Goal: Information Seeking & Learning: Learn about a topic

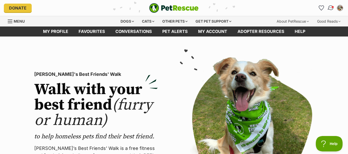
click at [330, 9] on img "Conversations" at bounding box center [330, 8] width 7 height 7
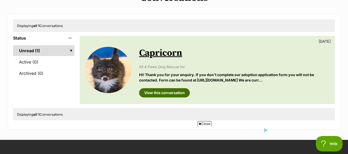
click at [174, 92] on link "View this conversation" at bounding box center [164, 92] width 51 height 9
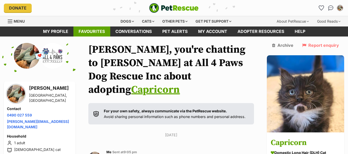
click at [89, 30] on link "Favourites" at bounding box center [91, 32] width 37 height 10
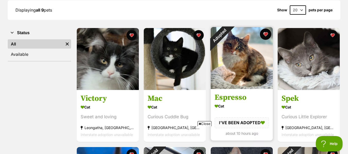
click at [263, 34] on button "favourite" at bounding box center [265, 34] width 11 height 11
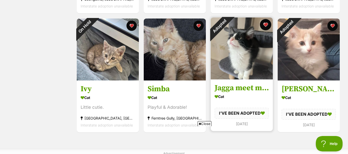
click at [265, 26] on button "favourite" at bounding box center [265, 24] width 11 height 11
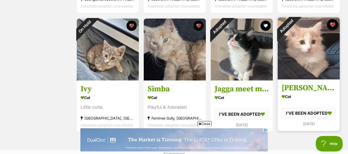
click at [331, 26] on button "favourite" at bounding box center [332, 24] width 11 height 11
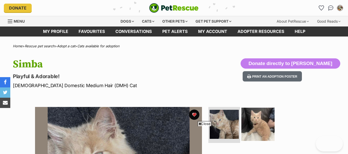
scroll to position [26, 0]
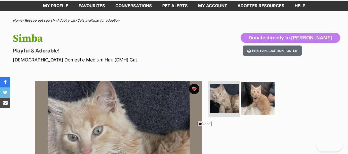
click at [265, 98] on img at bounding box center [257, 98] width 33 height 33
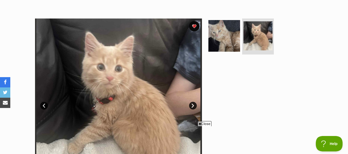
scroll to position [77, 0]
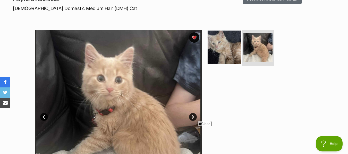
click at [225, 48] on img at bounding box center [223, 47] width 33 height 33
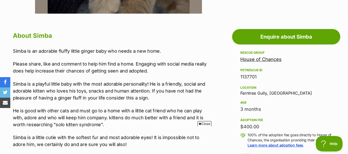
scroll to position [257, 0]
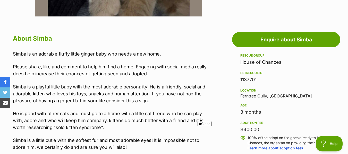
click at [254, 63] on link "House of Chances" at bounding box center [260, 61] width 41 height 5
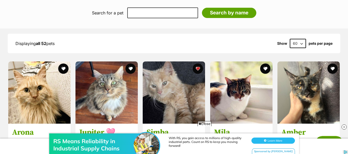
scroll to position [470, 0]
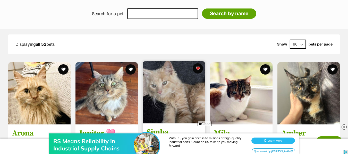
click at [182, 93] on img at bounding box center [174, 92] width 62 height 62
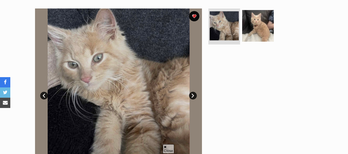
scroll to position [103, 0]
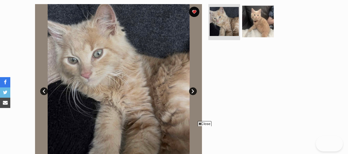
click at [193, 93] on link "Next" at bounding box center [193, 91] width 8 height 8
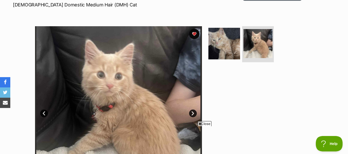
scroll to position [77, 0]
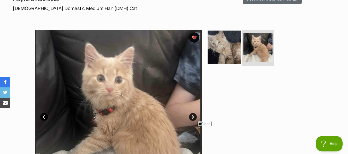
click at [217, 56] on img at bounding box center [223, 47] width 33 height 33
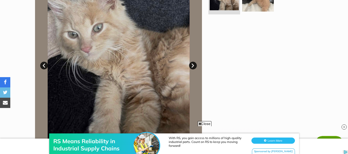
scroll to position [0, 0]
click at [209, 124] on div "RS Means Reliability in Industrial Supply Chains With RS, you gain access to mi…" at bounding box center [174, 138] width 348 height 31
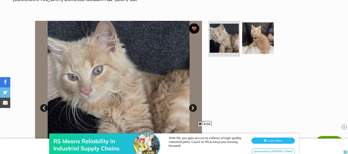
scroll to position [77, 0]
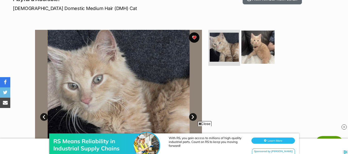
click at [255, 53] on img at bounding box center [257, 47] width 33 height 33
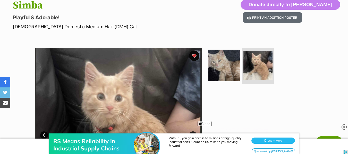
scroll to position [26, 0]
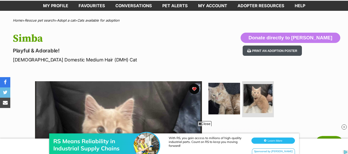
click at [293, 50] on button "Print an adoption poster" at bounding box center [271, 51] width 59 height 11
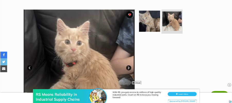
scroll to position [77, 0]
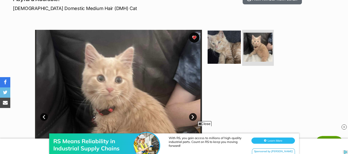
click at [231, 50] on img at bounding box center [223, 47] width 33 height 33
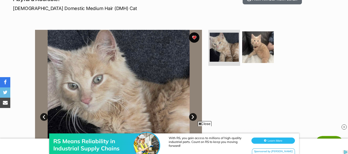
click at [91, 101] on img at bounding box center [118, 113] width 167 height 167
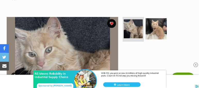
scroll to position [94, 0]
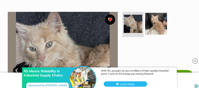
click at [153, 23] on img at bounding box center [156, 24] width 22 height 22
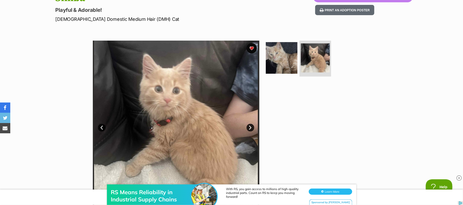
scroll to position [48, 0]
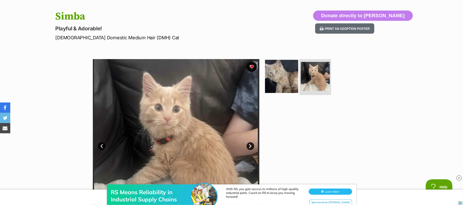
click at [278, 78] on img at bounding box center [281, 76] width 33 height 33
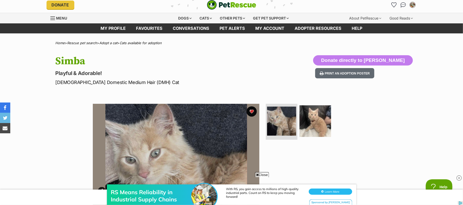
scroll to position [0, 0]
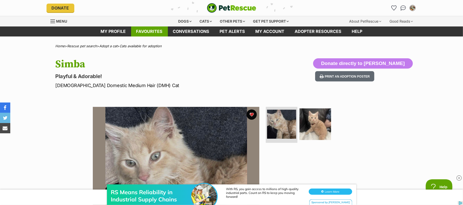
click at [146, 31] on link "Favourites" at bounding box center [149, 32] width 37 height 10
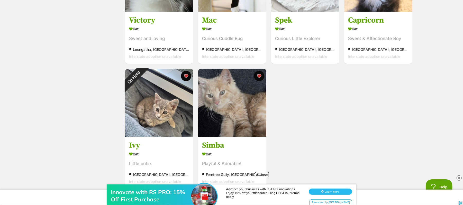
scroll to position [171, 0]
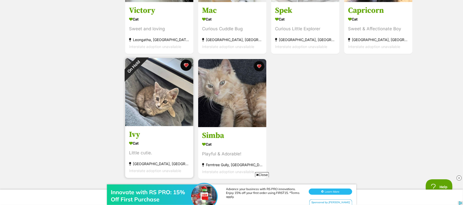
click at [184, 66] on button "favourite" at bounding box center [186, 65] width 11 height 11
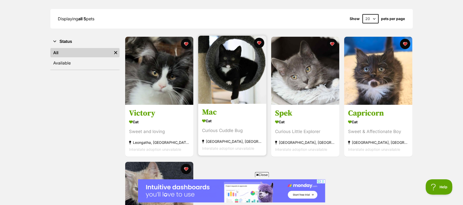
click at [229, 78] on img at bounding box center [232, 70] width 68 height 68
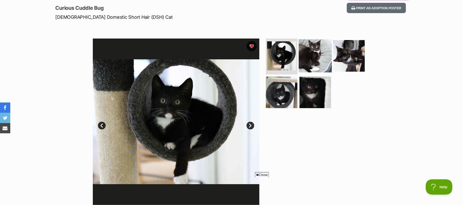
click at [310, 61] on img at bounding box center [315, 55] width 33 height 33
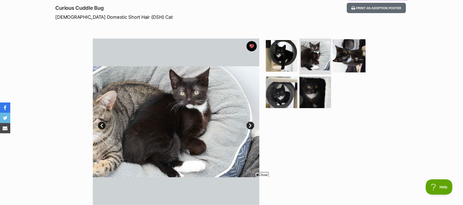
click at [347, 56] on img at bounding box center [349, 55] width 33 height 33
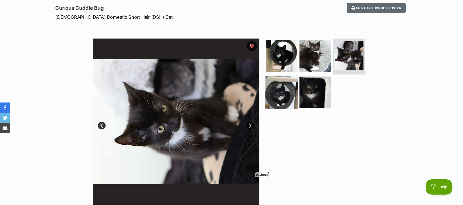
click at [278, 99] on img at bounding box center [281, 92] width 33 height 33
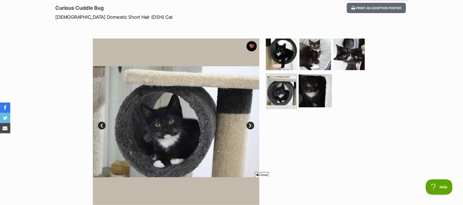
click at [310, 96] on img at bounding box center [315, 90] width 33 height 33
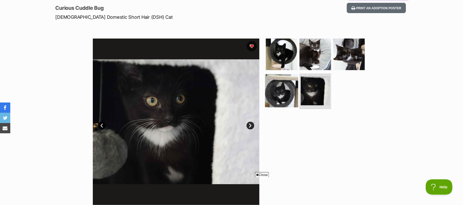
click at [280, 99] on img at bounding box center [281, 90] width 33 height 33
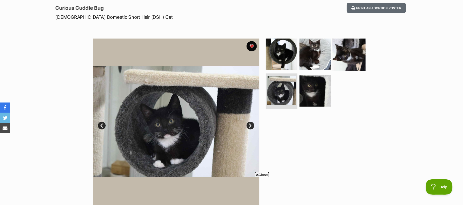
click at [343, 60] on img at bounding box center [349, 54] width 33 height 33
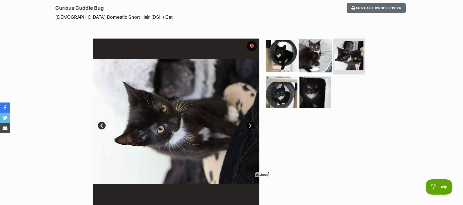
click at [313, 58] on img at bounding box center [315, 55] width 33 height 33
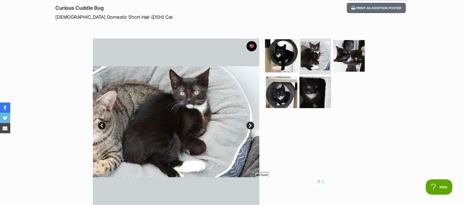
click at [284, 62] on img at bounding box center [281, 55] width 33 height 33
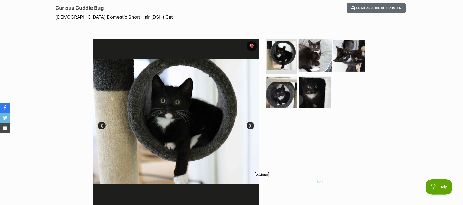
click at [306, 58] on img at bounding box center [315, 55] width 33 height 33
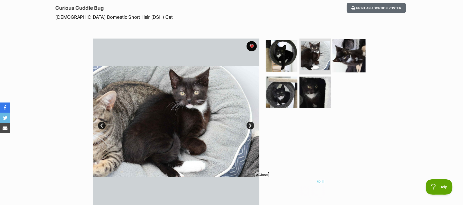
click at [346, 55] on img at bounding box center [349, 55] width 33 height 33
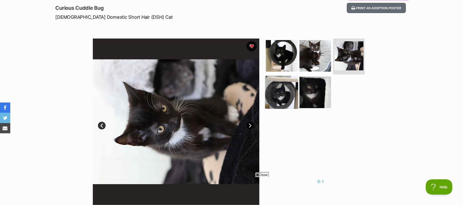
click at [280, 95] on img at bounding box center [281, 92] width 33 height 33
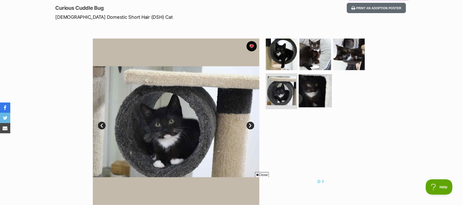
click at [312, 99] on img at bounding box center [315, 90] width 33 height 33
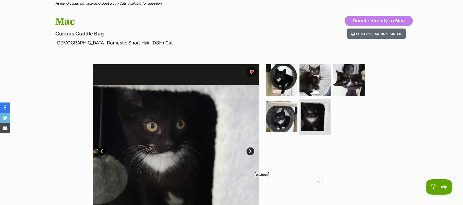
scroll to position [34, 0]
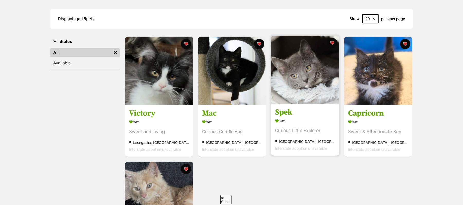
click at [292, 88] on img at bounding box center [305, 70] width 68 height 68
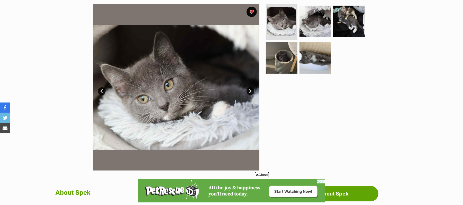
click at [189, 109] on img at bounding box center [176, 87] width 167 height 167
click at [277, 29] on img at bounding box center [282, 21] width 31 height 31
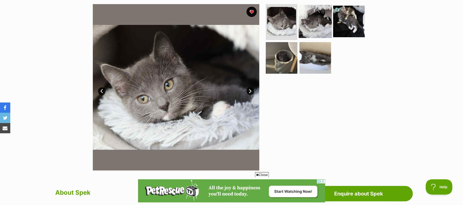
click at [317, 24] on img at bounding box center [315, 21] width 33 height 33
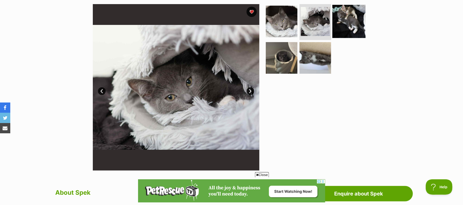
click at [348, 23] on img at bounding box center [349, 21] width 33 height 33
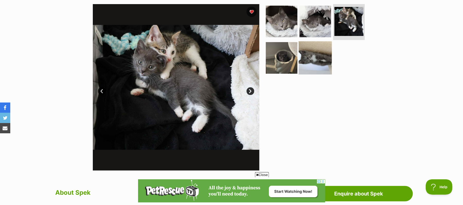
click at [314, 66] on img at bounding box center [315, 57] width 33 height 33
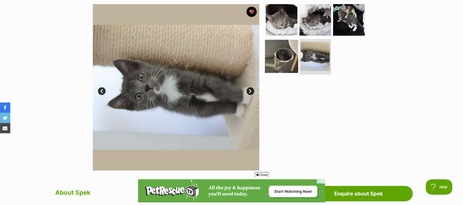
click at [288, 61] on img at bounding box center [281, 56] width 33 height 33
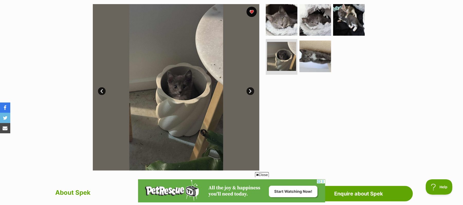
click at [189, 97] on img at bounding box center [176, 87] width 167 height 167
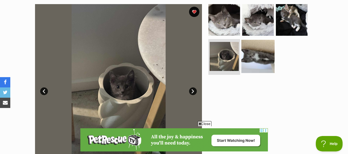
click at [250, 59] on img at bounding box center [257, 56] width 33 height 33
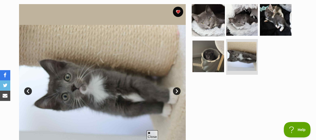
click at [212, 23] on img at bounding box center [208, 19] width 33 height 33
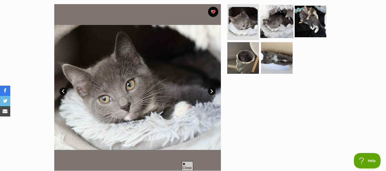
click at [284, 26] on img at bounding box center [276, 21] width 33 height 33
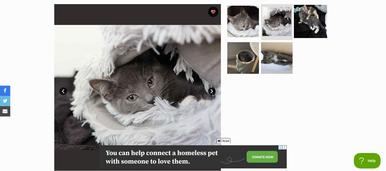
click at [313, 24] on img at bounding box center [310, 21] width 33 height 33
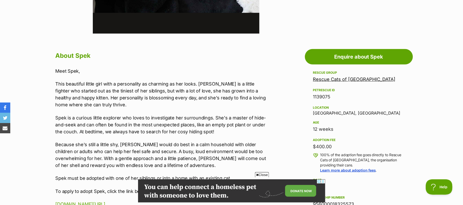
scroll to position [274, 0]
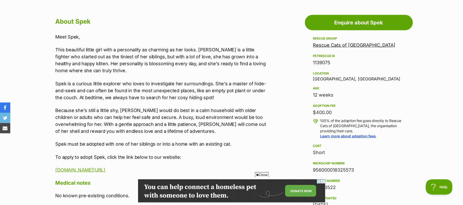
click at [358, 45] on link "Rescue Cats of [GEOGRAPHIC_DATA]" at bounding box center [354, 44] width 83 height 5
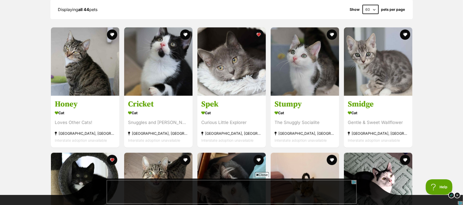
scroll to position [549, 0]
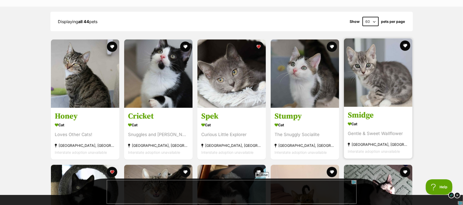
click at [387, 80] on img at bounding box center [378, 73] width 68 height 68
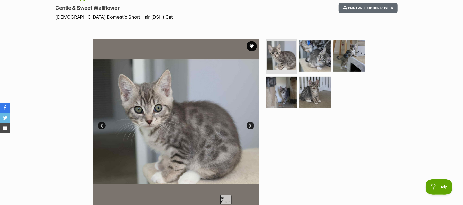
click at [251, 126] on link "Next" at bounding box center [251, 126] width 8 height 8
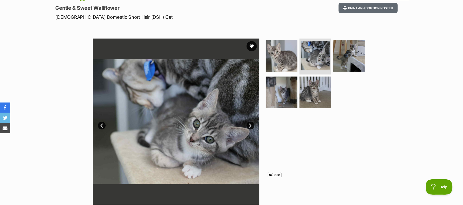
click at [251, 126] on link "Next" at bounding box center [251, 126] width 8 height 8
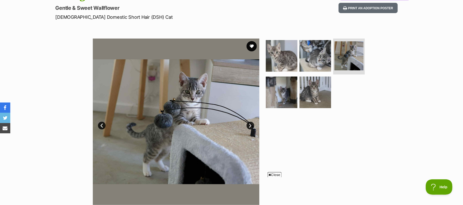
click at [251, 126] on link "Next" at bounding box center [251, 126] width 8 height 8
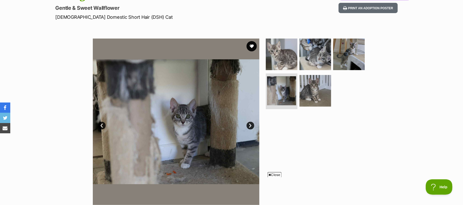
click at [251, 126] on link "Next" at bounding box center [251, 126] width 8 height 8
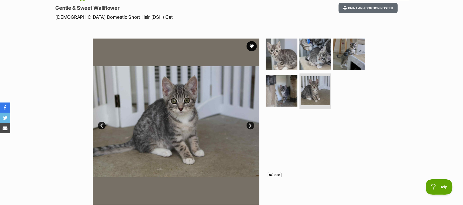
click at [251, 126] on link "Next" at bounding box center [251, 126] width 8 height 8
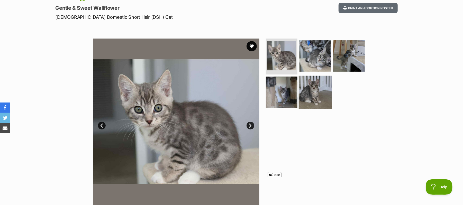
click at [308, 97] on img at bounding box center [315, 92] width 33 height 33
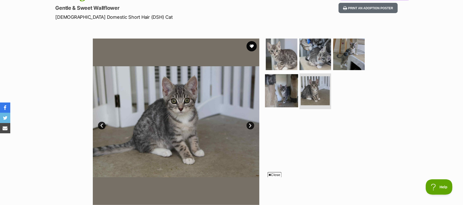
click at [290, 98] on img at bounding box center [281, 90] width 33 height 33
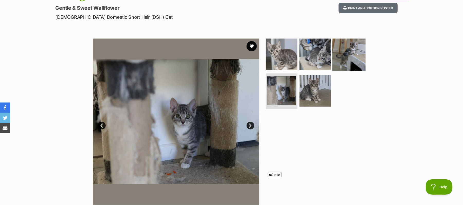
click at [343, 56] on img at bounding box center [349, 54] width 33 height 33
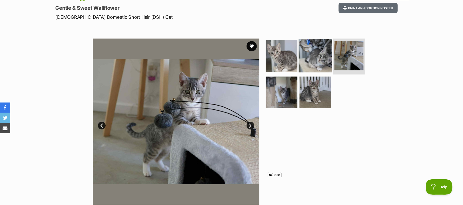
click at [325, 56] on img at bounding box center [315, 55] width 33 height 33
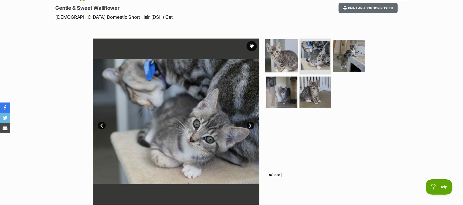
click at [282, 57] on img at bounding box center [281, 55] width 33 height 33
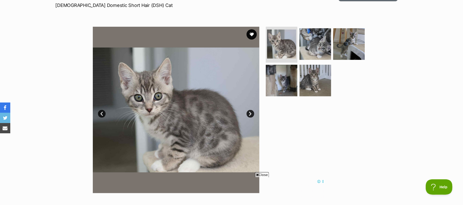
scroll to position [34, 0]
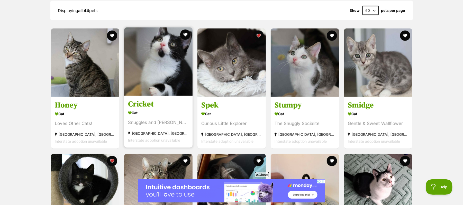
scroll to position [549, 0]
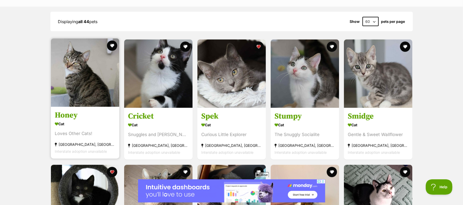
click at [76, 95] on img at bounding box center [85, 73] width 68 height 68
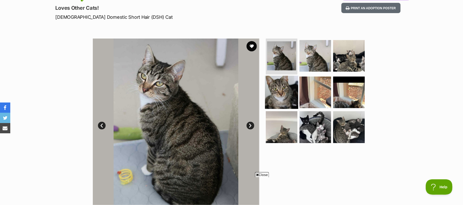
click at [278, 89] on img at bounding box center [281, 92] width 33 height 33
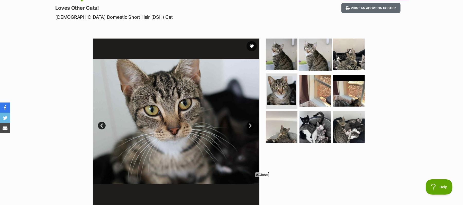
click at [309, 61] on img at bounding box center [315, 54] width 33 height 33
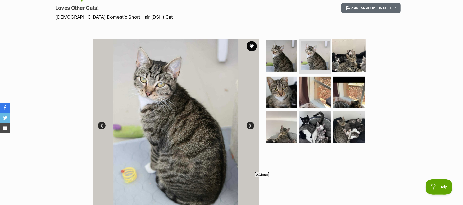
click at [345, 61] on img at bounding box center [349, 55] width 33 height 33
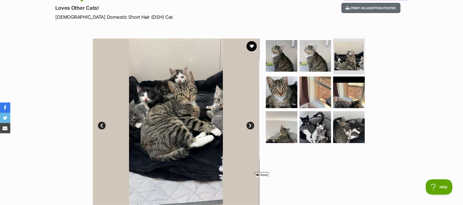
click at [168, 125] on img at bounding box center [176, 122] width 167 height 167
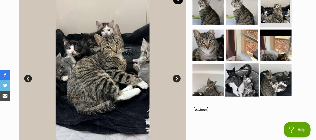
click at [239, 82] on img at bounding box center [241, 80] width 33 height 33
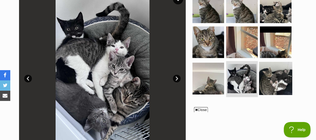
click at [279, 84] on img at bounding box center [275, 78] width 33 height 33
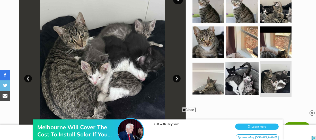
click at [243, 82] on img at bounding box center [241, 78] width 33 height 33
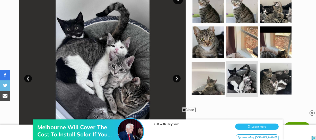
click at [212, 82] on img at bounding box center [208, 78] width 33 height 33
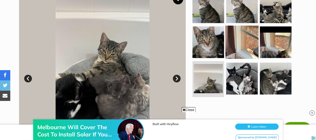
click at [239, 47] on img at bounding box center [241, 41] width 33 height 33
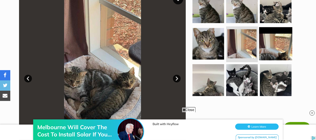
click at [279, 45] on img at bounding box center [275, 43] width 33 height 33
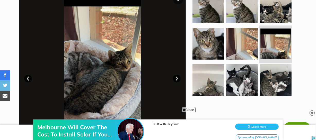
scroll to position [92, 0]
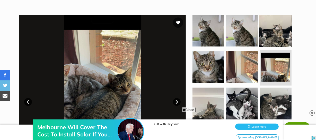
click at [279, 38] on img at bounding box center [275, 30] width 33 height 33
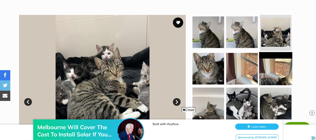
click at [278, 69] on img at bounding box center [275, 68] width 33 height 33
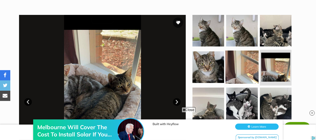
click at [245, 71] on img at bounding box center [241, 66] width 33 height 33
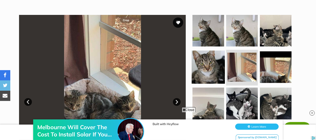
click at [215, 70] on img at bounding box center [208, 66] width 33 height 33
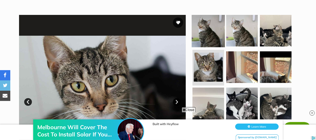
click at [204, 38] on img at bounding box center [208, 30] width 33 height 33
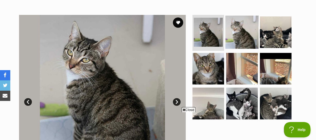
click at [231, 32] on img at bounding box center [241, 32] width 33 height 33
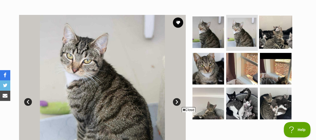
click at [269, 35] on img at bounding box center [275, 32] width 33 height 33
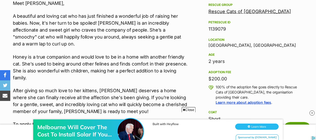
scroll to position [303, 0]
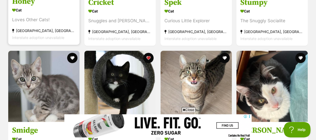
scroll to position [702, 0]
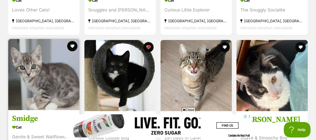
click at [43, 75] on img at bounding box center [43, 74] width 71 height 71
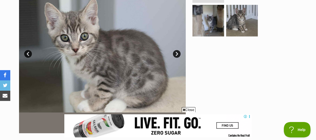
click at [177, 55] on link "Next" at bounding box center [177, 54] width 8 height 8
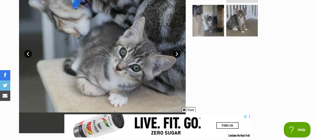
click at [177, 55] on link "Next" at bounding box center [177, 54] width 8 height 8
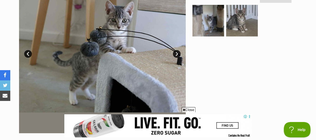
click at [177, 55] on link "Next" at bounding box center [177, 54] width 8 height 8
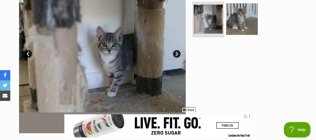
click at [177, 55] on link "Next" at bounding box center [177, 54] width 8 height 8
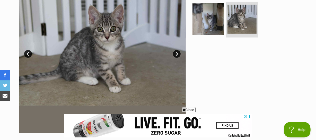
click at [177, 55] on link "Next" at bounding box center [177, 54] width 8 height 8
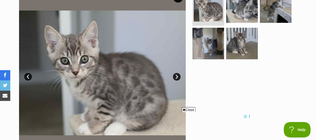
scroll to position [117, 0]
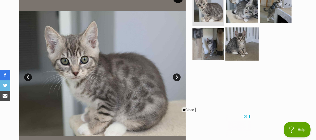
click at [247, 50] on img at bounding box center [241, 43] width 33 height 33
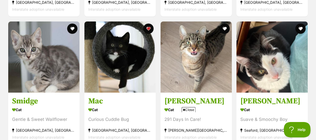
scroll to position [725, 0]
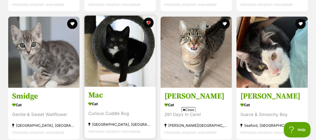
click at [124, 54] on img at bounding box center [119, 51] width 71 height 71
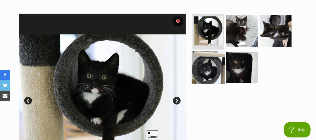
click at [202, 74] on img at bounding box center [208, 67] width 33 height 33
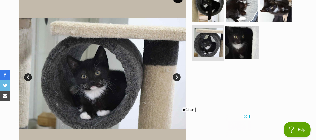
click at [240, 50] on img at bounding box center [241, 42] width 33 height 33
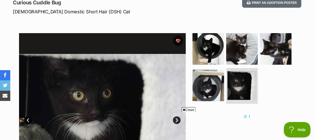
scroll to position [70, 0]
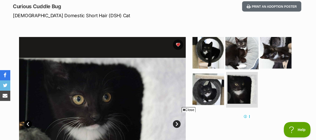
click at [235, 54] on img at bounding box center [241, 52] width 33 height 33
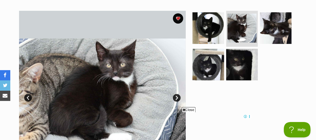
scroll to position [93, 0]
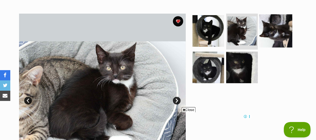
click at [277, 32] on img at bounding box center [275, 30] width 33 height 33
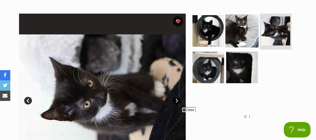
click at [243, 35] on img at bounding box center [241, 30] width 33 height 33
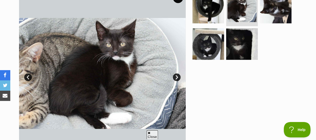
scroll to position [0, 0]
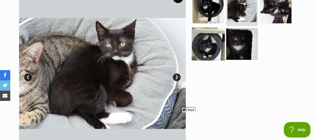
click at [206, 47] on img at bounding box center [208, 43] width 33 height 33
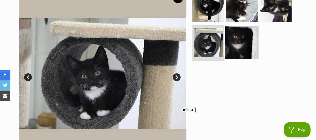
click at [235, 45] on img at bounding box center [241, 42] width 33 height 33
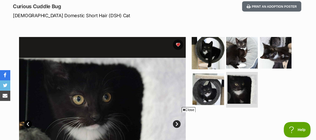
click at [215, 53] on img at bounding box center [208, 52] width 33 height 33
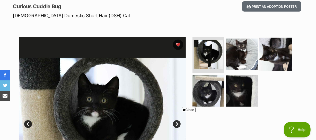
click at [262, 60] on img at bounding box center [275, 54] width 33 height 33
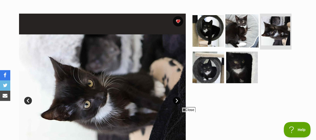
click at [233, 37] on img at bounding box center [241, 30] width 33 height 33
